Goal: Task Accomplishment & Management: Complete application form

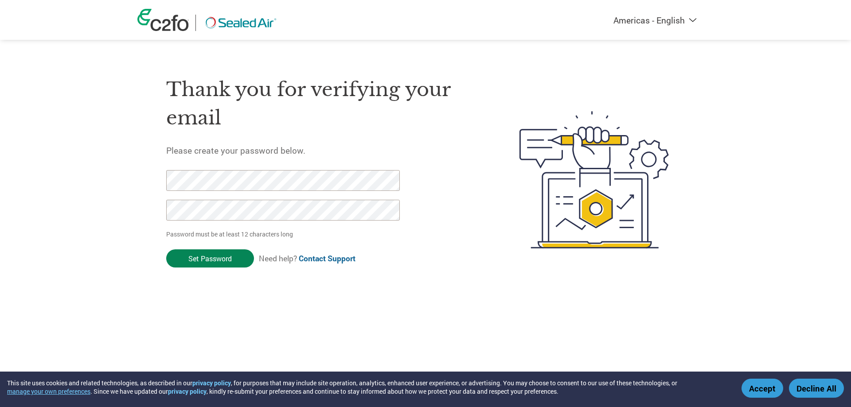
click at [199, 260] on input "Set Password" at bounding box center [210, 258] width 88 height 18
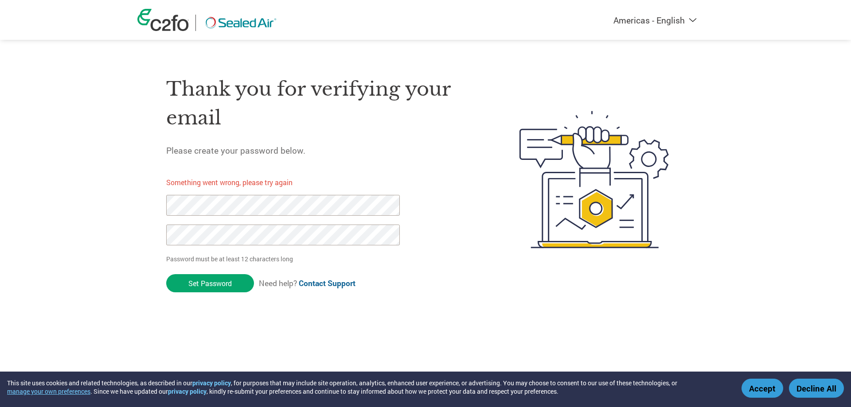
click at [127, 199] on div "Americas - English Américas - Español Américas - Português Amériques - Français…" at bounding box center [425, 144] width 851 height 288
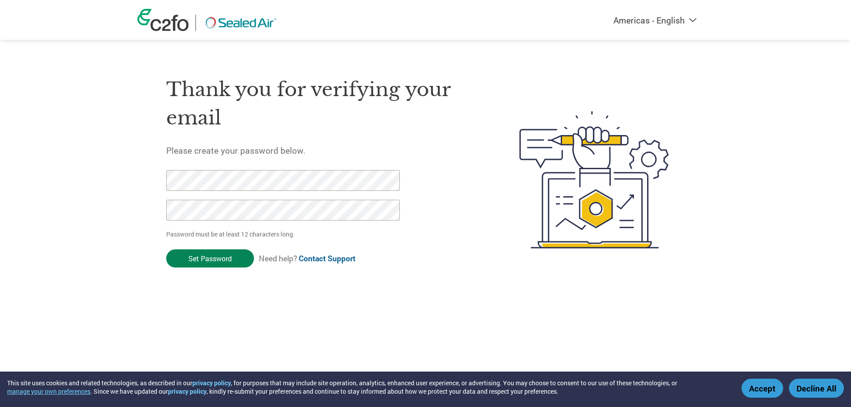
click at [214, 259] on input "Set Password" at bounding box center [210, 258] width 88 height 18
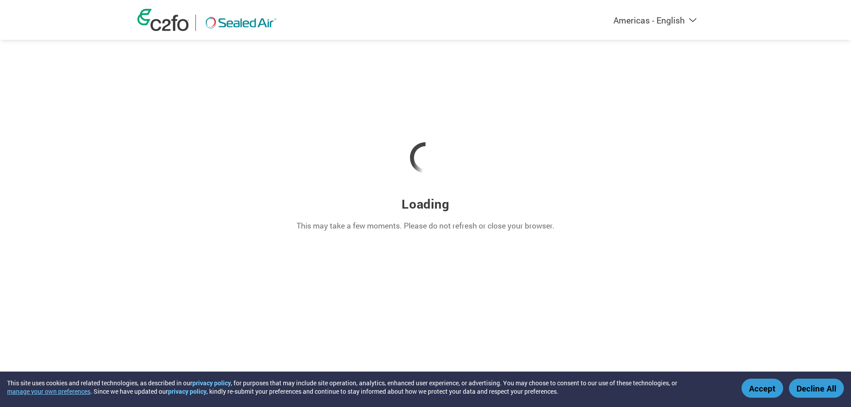
click at [772, 389] on button "Accept" at bounding box center [762, 388] width 42 height 19
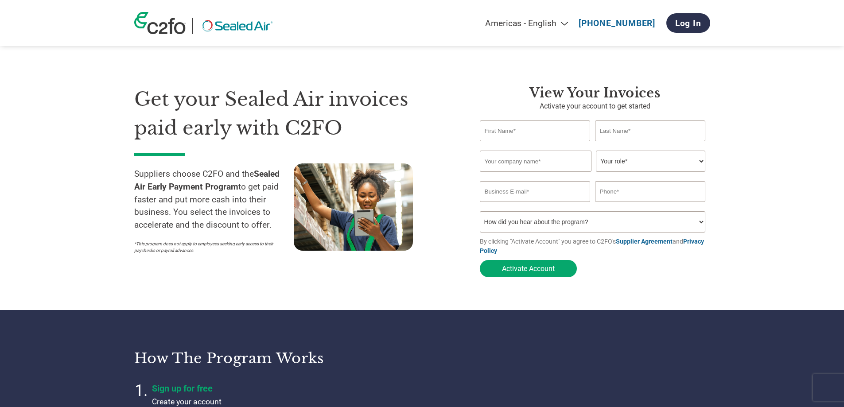
click at [542, 129] on input "text" at bounding box center [535, 131] width 111 height 21
type input "Julianne"
type input "Ouellet"
type input "patterson.jules@gmail.com"
type input "7817240074"
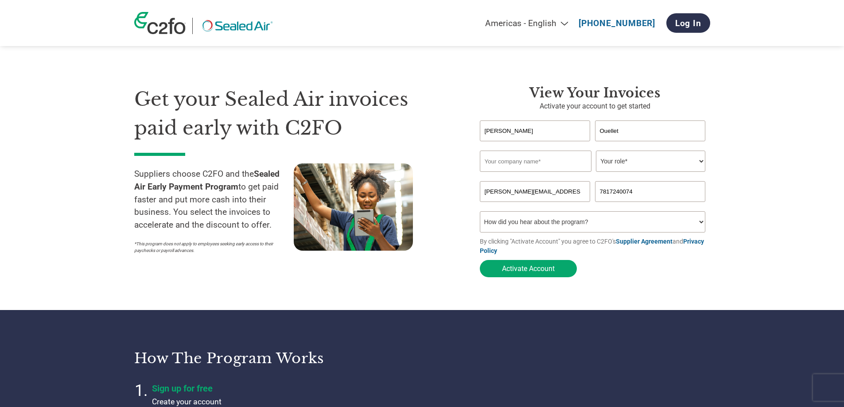
click at [556, 163] on input "text" at bounding box center [536, 161] width 112 height 21
click at [548, 158] on input "text" at bounding box center [536, 161] width 112 height 21
type input "Static Clean International, Inc."
select select "ACCOUNTS_RECEIVABLE"
type input "j"
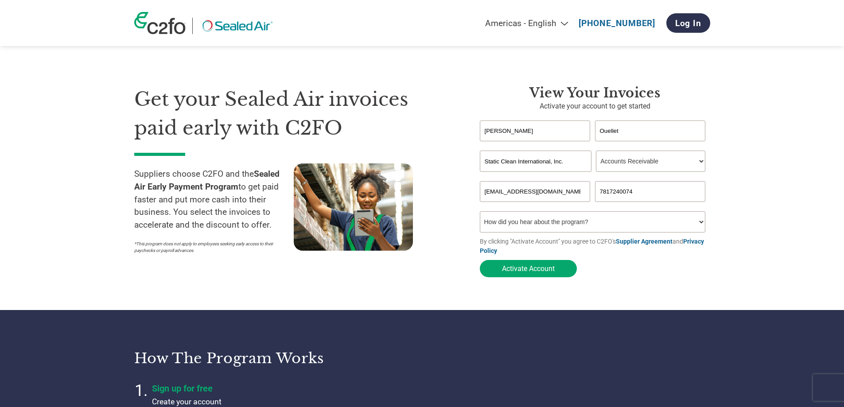
type input "accounting@staticclean.com"
type input "7812297799"
click at [597, 219] on select "How did you hear about the program? Received a letter Email Social Media Online…" at bounding box center [593, 221] width 226 height 21
select select "Email"
click at [480, 214] on select "How did you hear about the program? Received a letter Email Social Media Online…" at bounding box center [593, 221] width 226 height 21
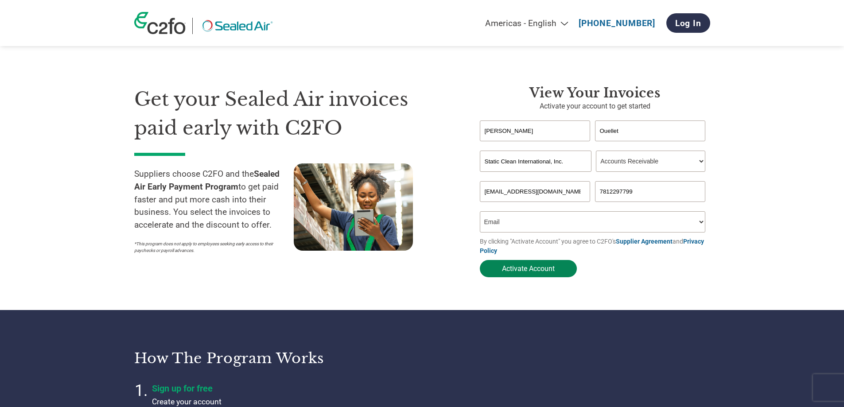
click at [545, 269] on button "Activate Account" at bounding box center [528, 268] width 97 height 17
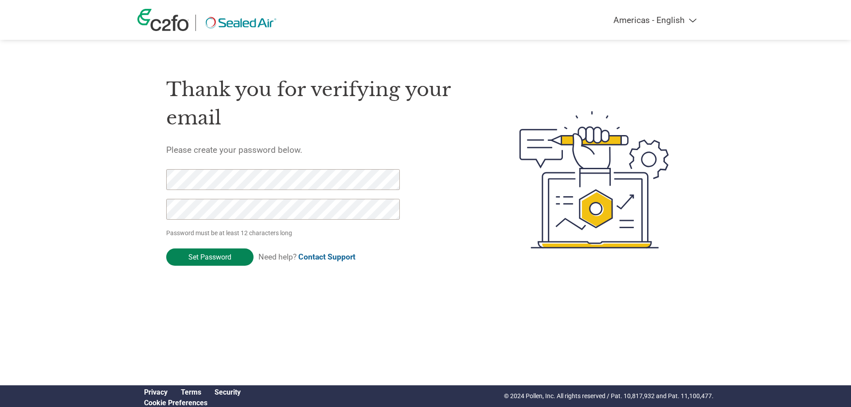
drag, startPoint x: 167, startPoint y: 292, endPoint x: 178, endPoint y: 264, distance: 30.0
click at [167, 292] on div "Thank you for verifying your email Please create your password below. Password …" at bounding box center [321, 179] width 311 height 235
click at [49, 171] on div "Americas - English Américas - Español Américas - Português Amériques - Français…" at bounding box center [425, 144] width 851 height 288
click at [198, 265] on input "Set Password" at bounding box center [209, 257] width 87 height 17
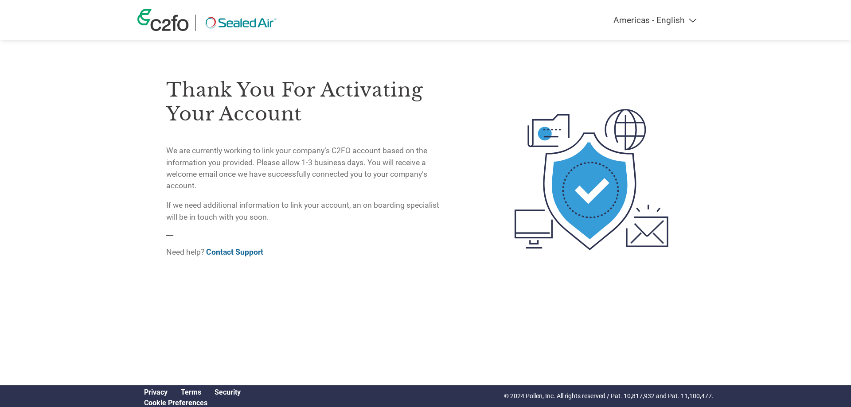
click at [253, 26] on img at bounding box center [240, 23] width 76 height 16
